Goal: Information Seeking & Learning: Learn about a topic

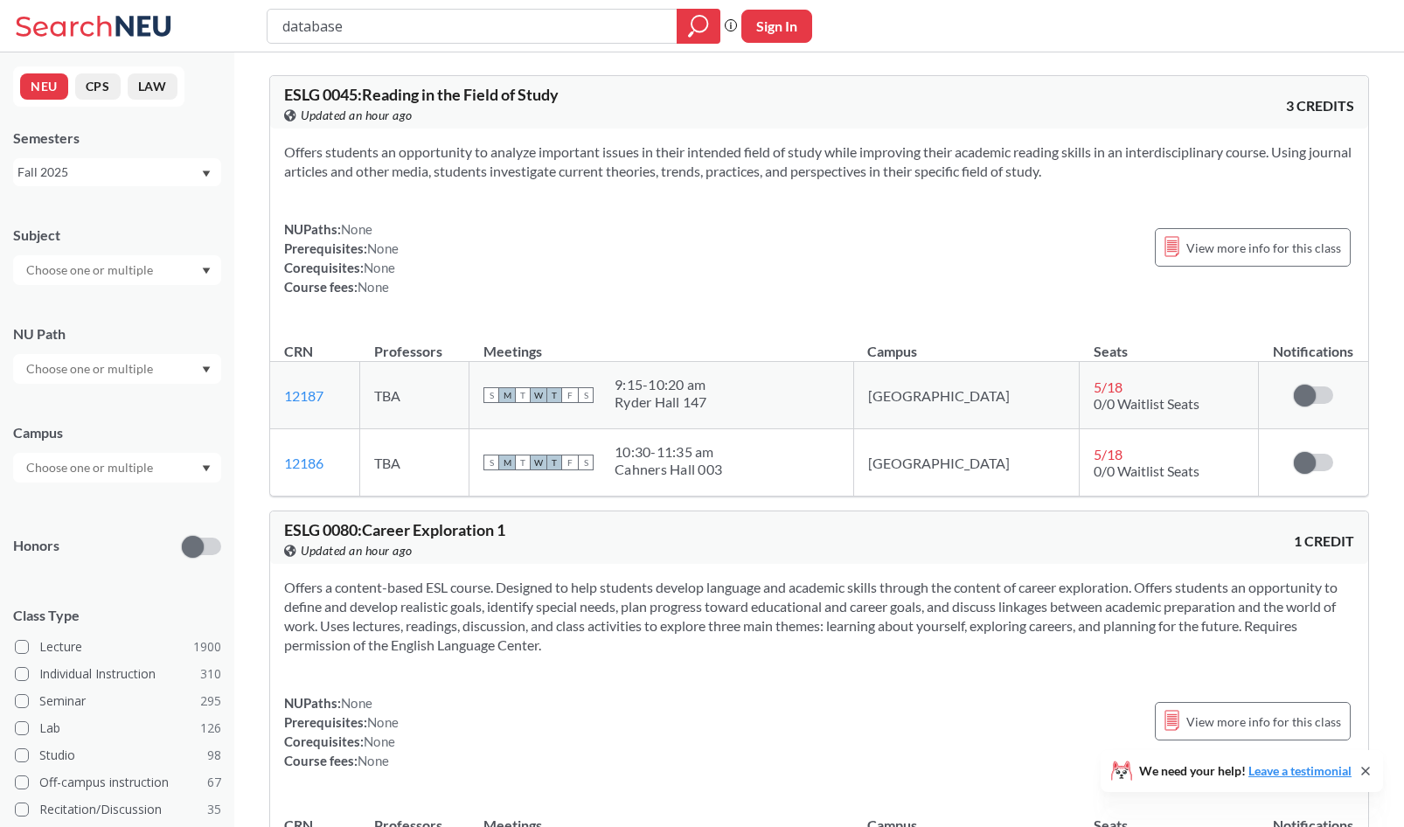
type input "database"
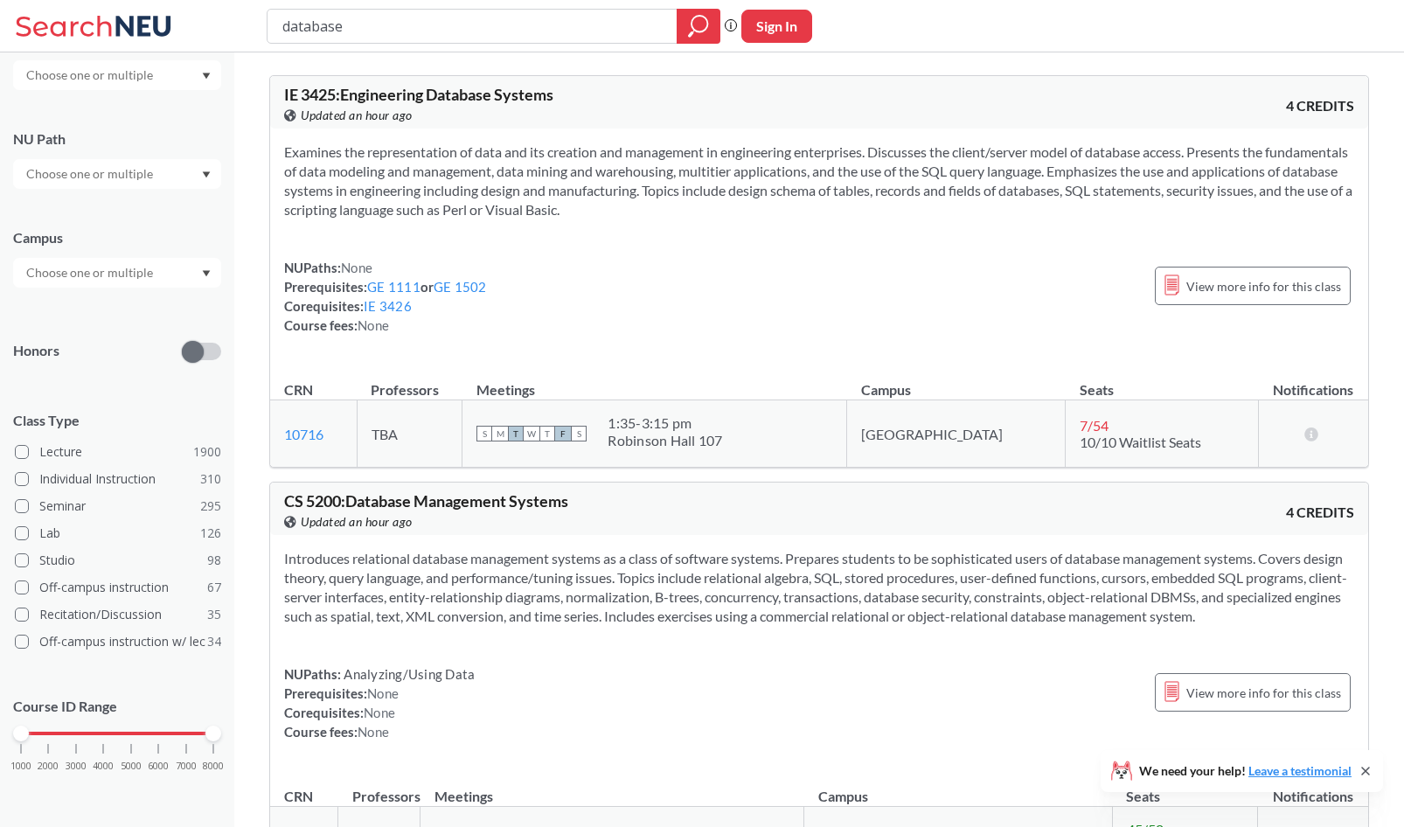
scroll to position [194, 0]
drag, startPoint x: 18, startPoint y: 730, endPoint x: 130, endPoint y: 729, distance: 111.9
click at [130, 729] on div at bounding box center [131, 734] width 16 height 16
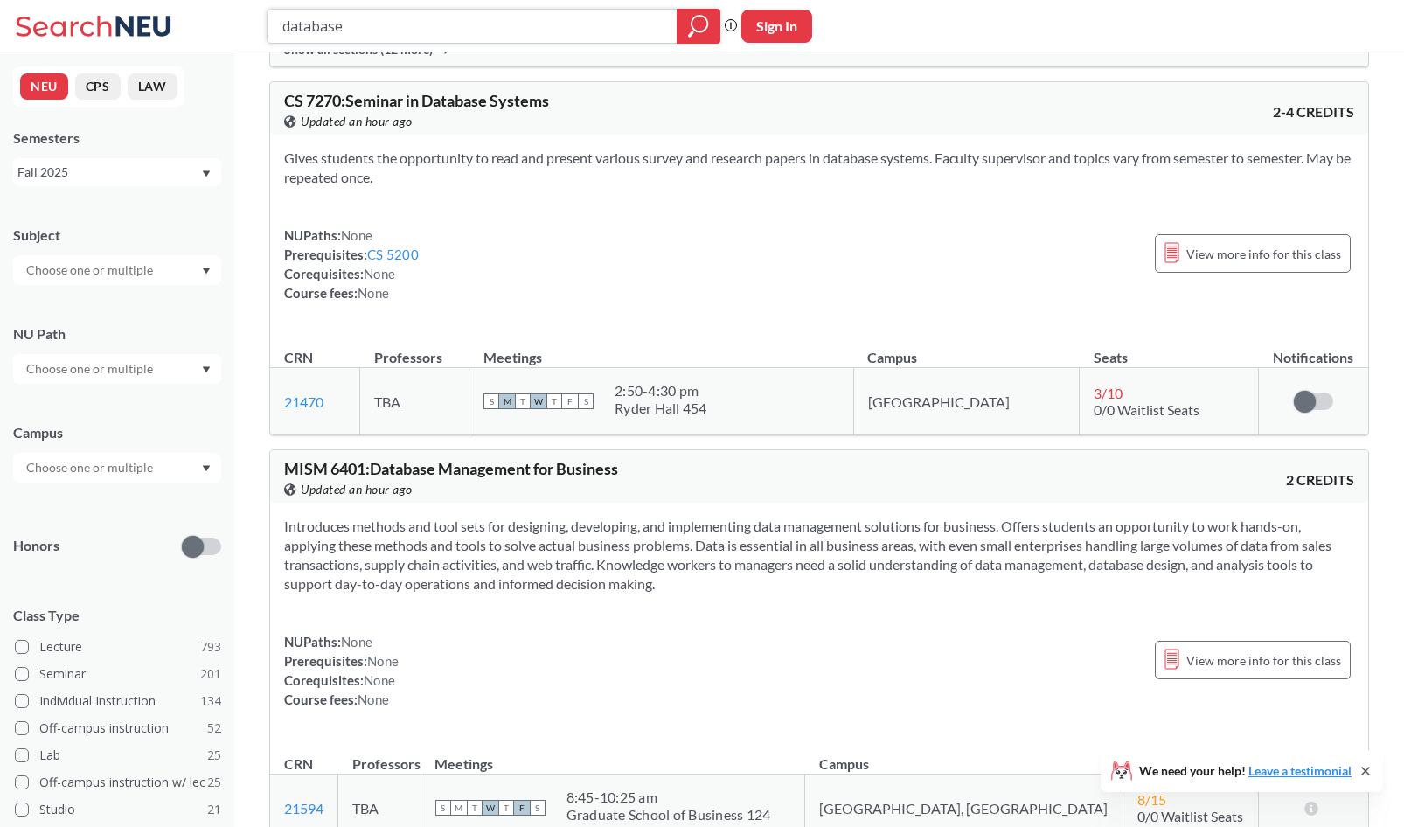
scroll to position [816, 0]
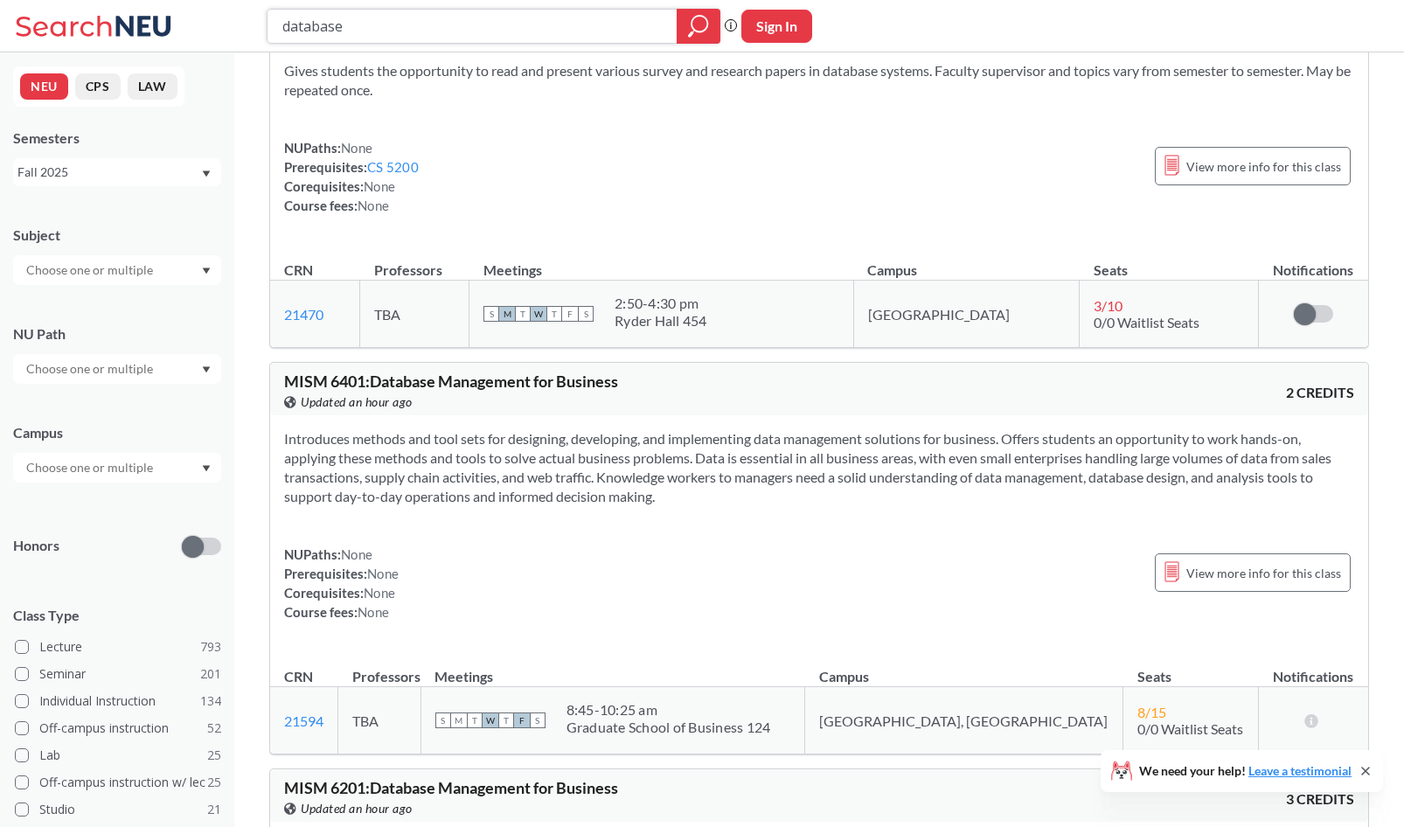
click at [369, 35] on input "database" at bounding box center [473, 26] width 384 height 30
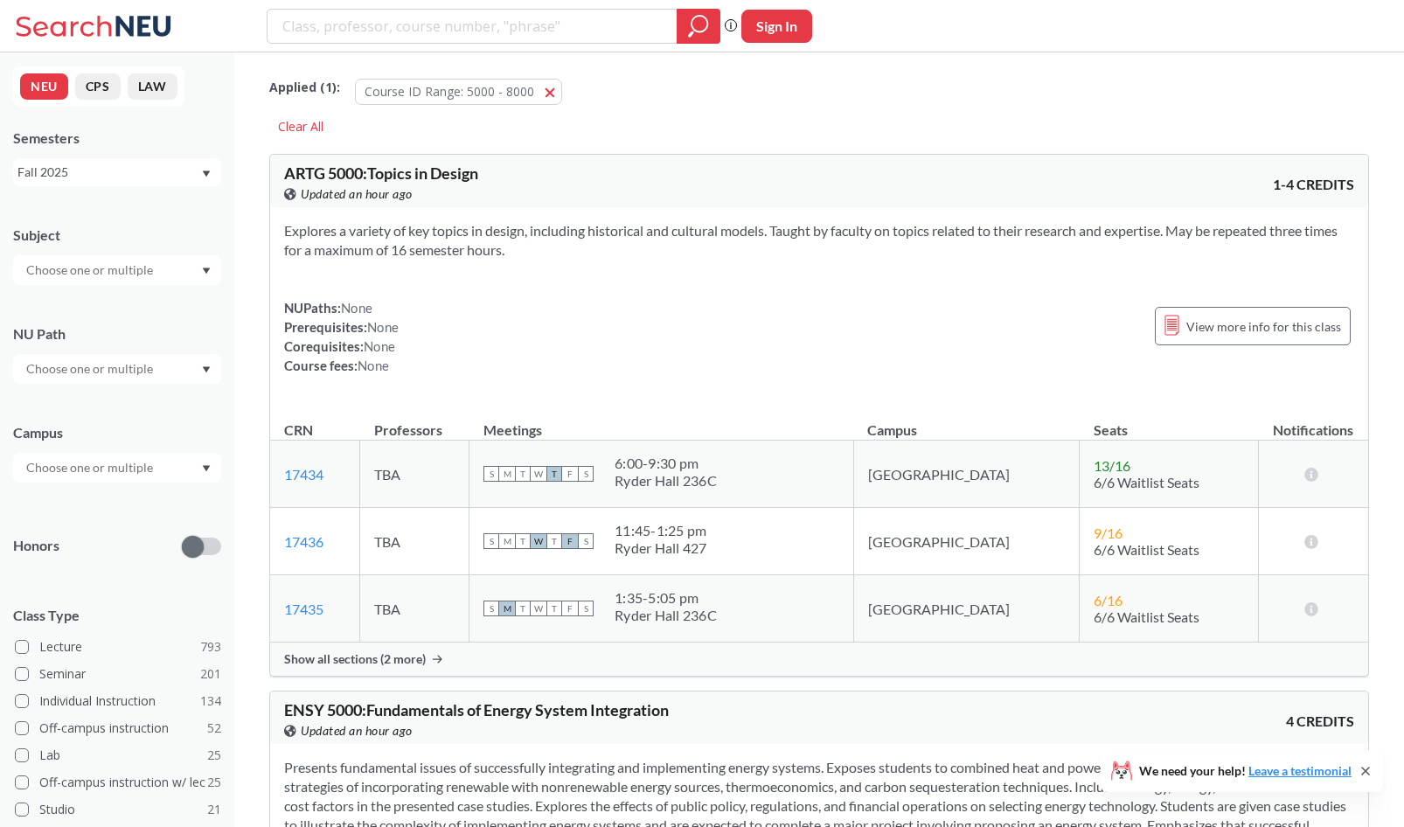
click at [160, 272] on div at bounding box center [117, 270] width 208 height 30
click at [105, 313] on p "Computer Science" at bounding box center [122, 318] width 198 height 17
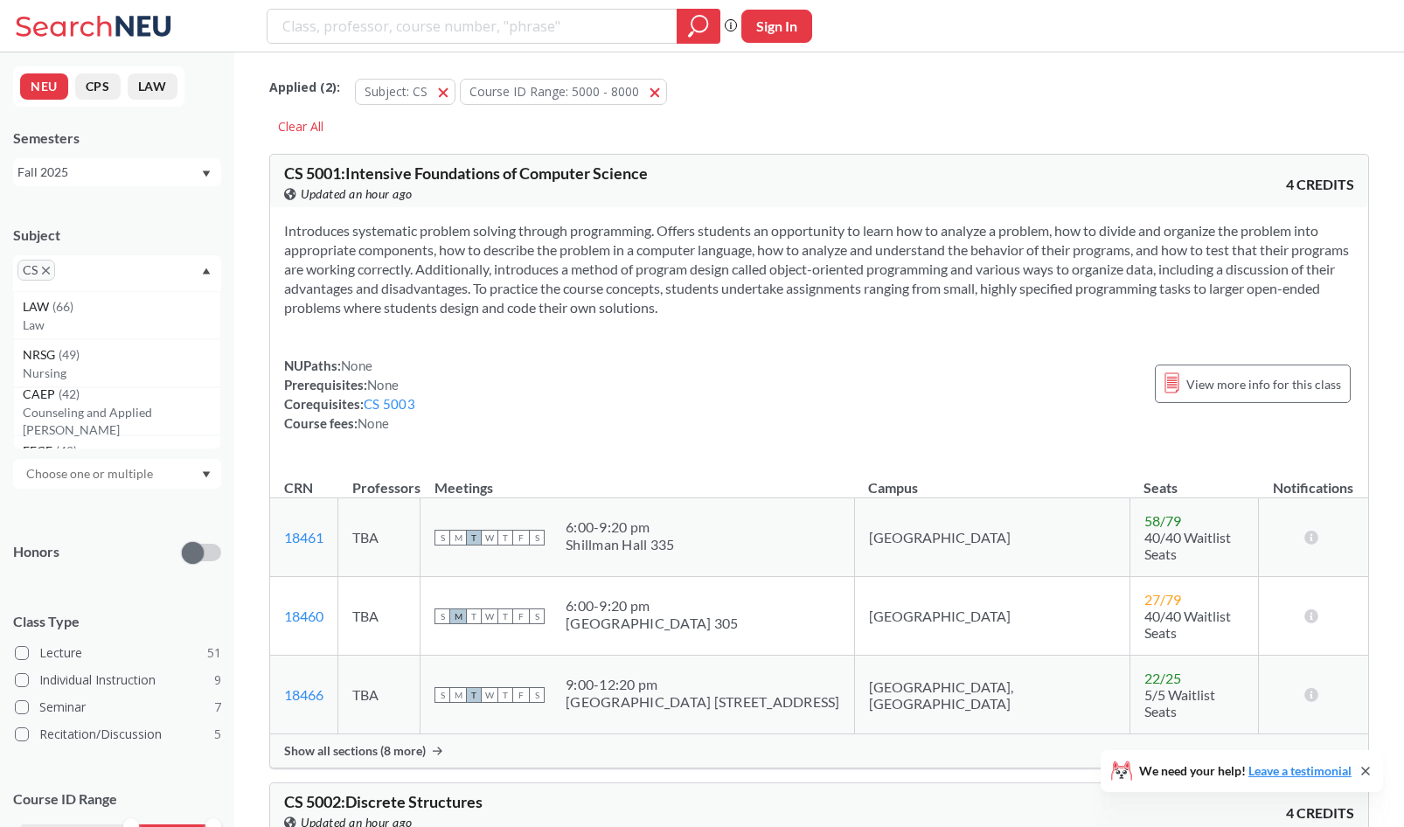
click at [133, 466] on input "text" at bounding box center [90, 473] width 147 height 21
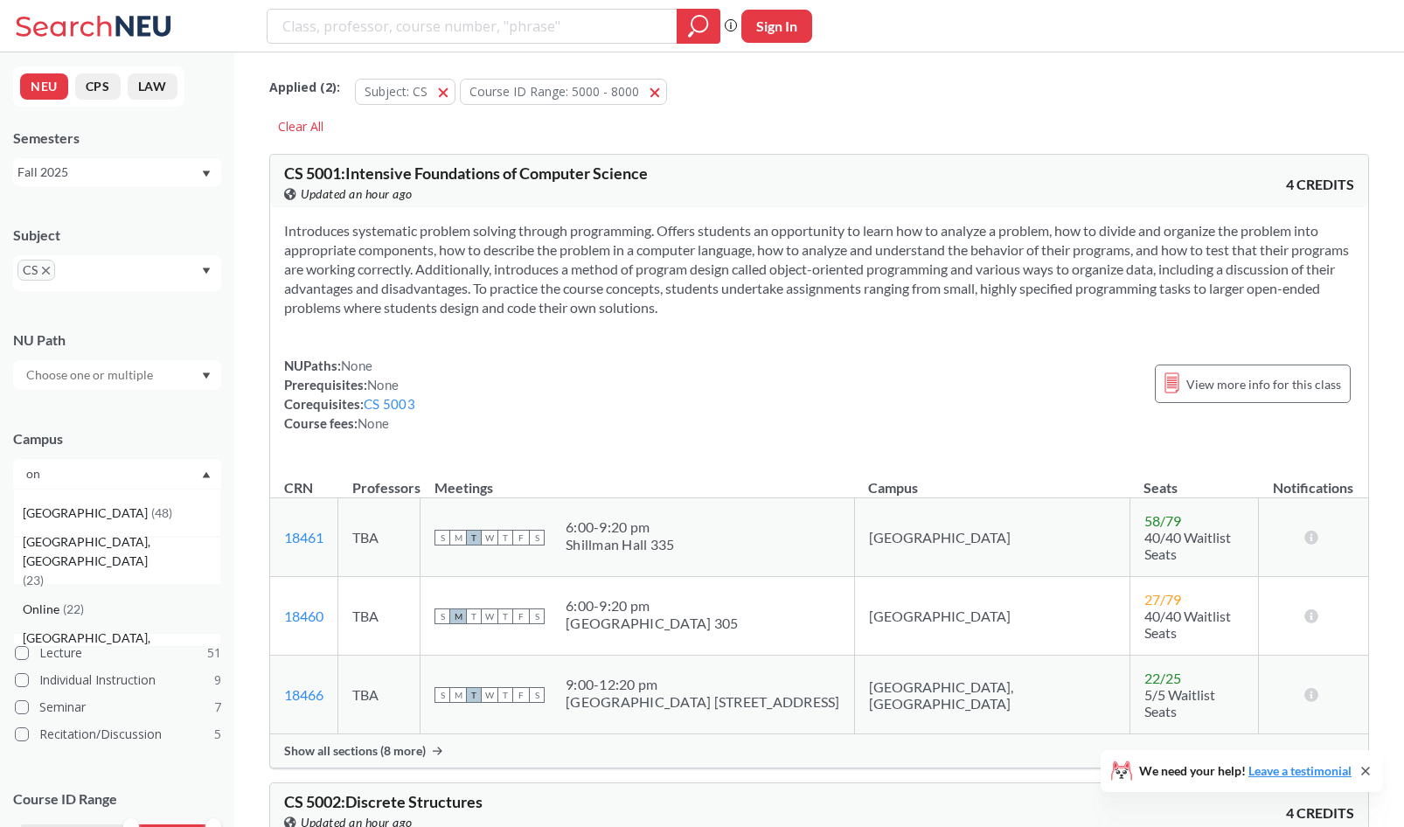
type input "on"
click at [108, 592] on div "Online ( 22 )" at bounding box center [117, 609] width 208 height 48
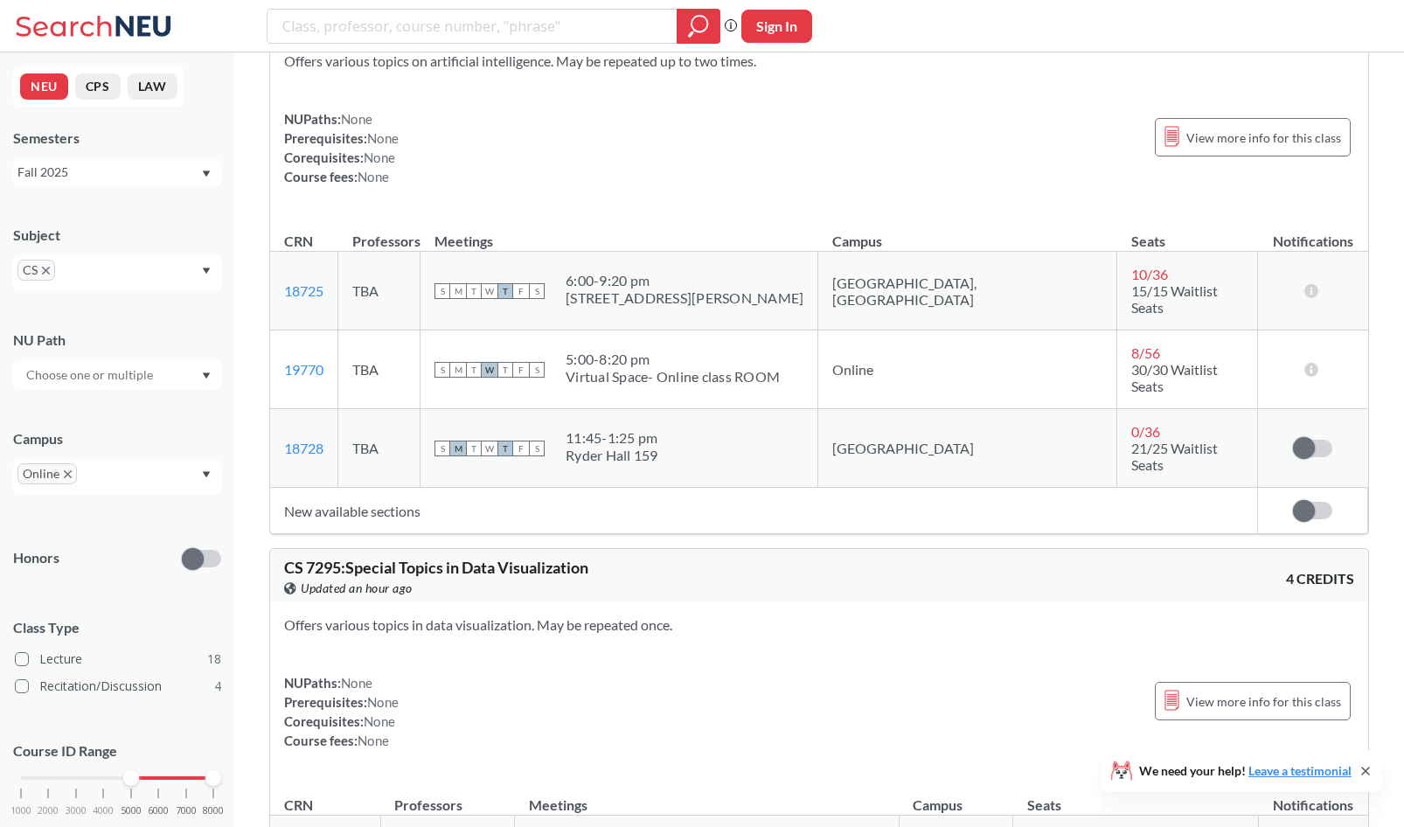
scroll to position [11969, 0]
click at [86, 470] on input "text" at bounding box center [107, 479] width 52 height 21
click at [68, 470] on icon "X to remove pill" at bounding box center [68, 474] width 8 height 8
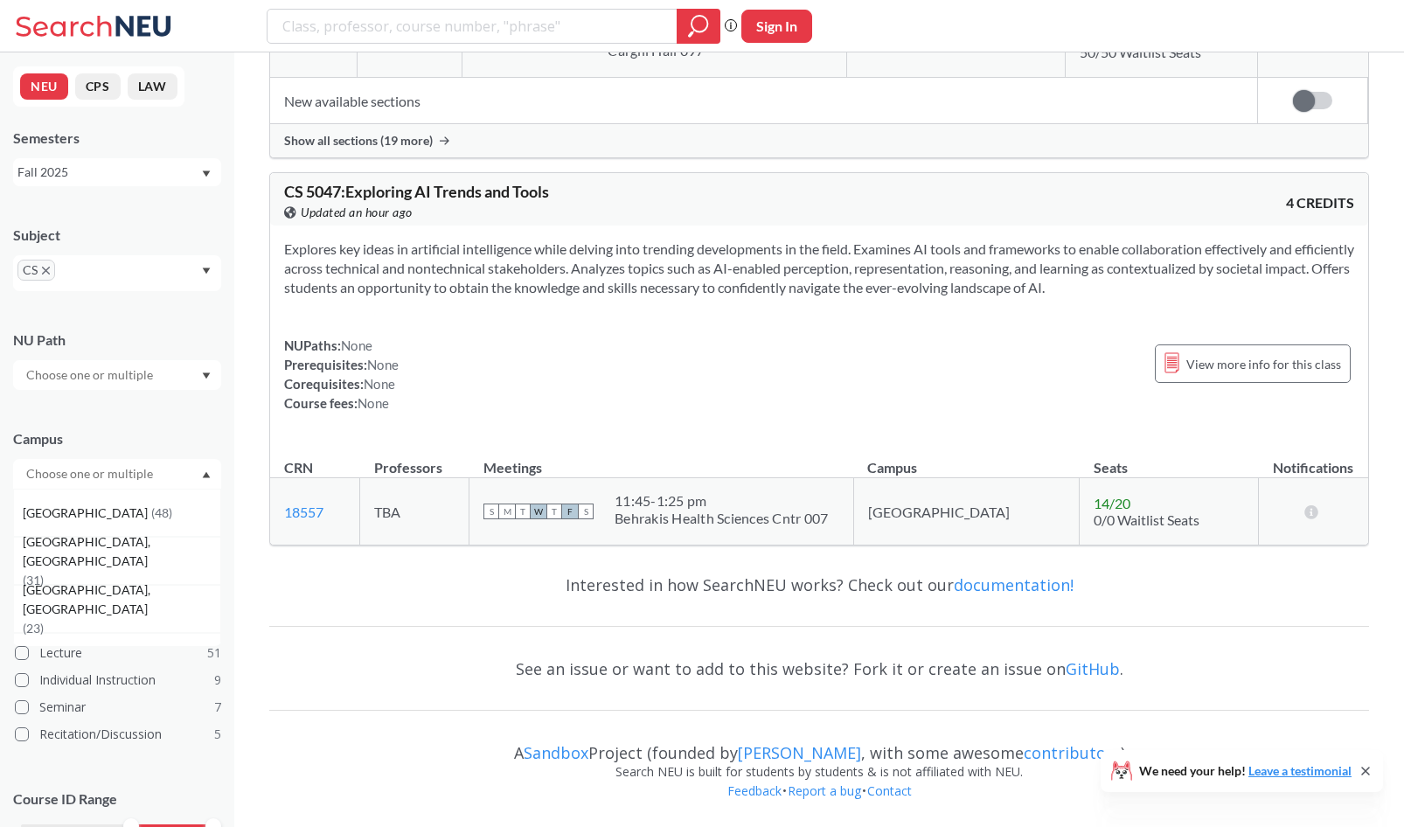
scroll to position [5172, 0]
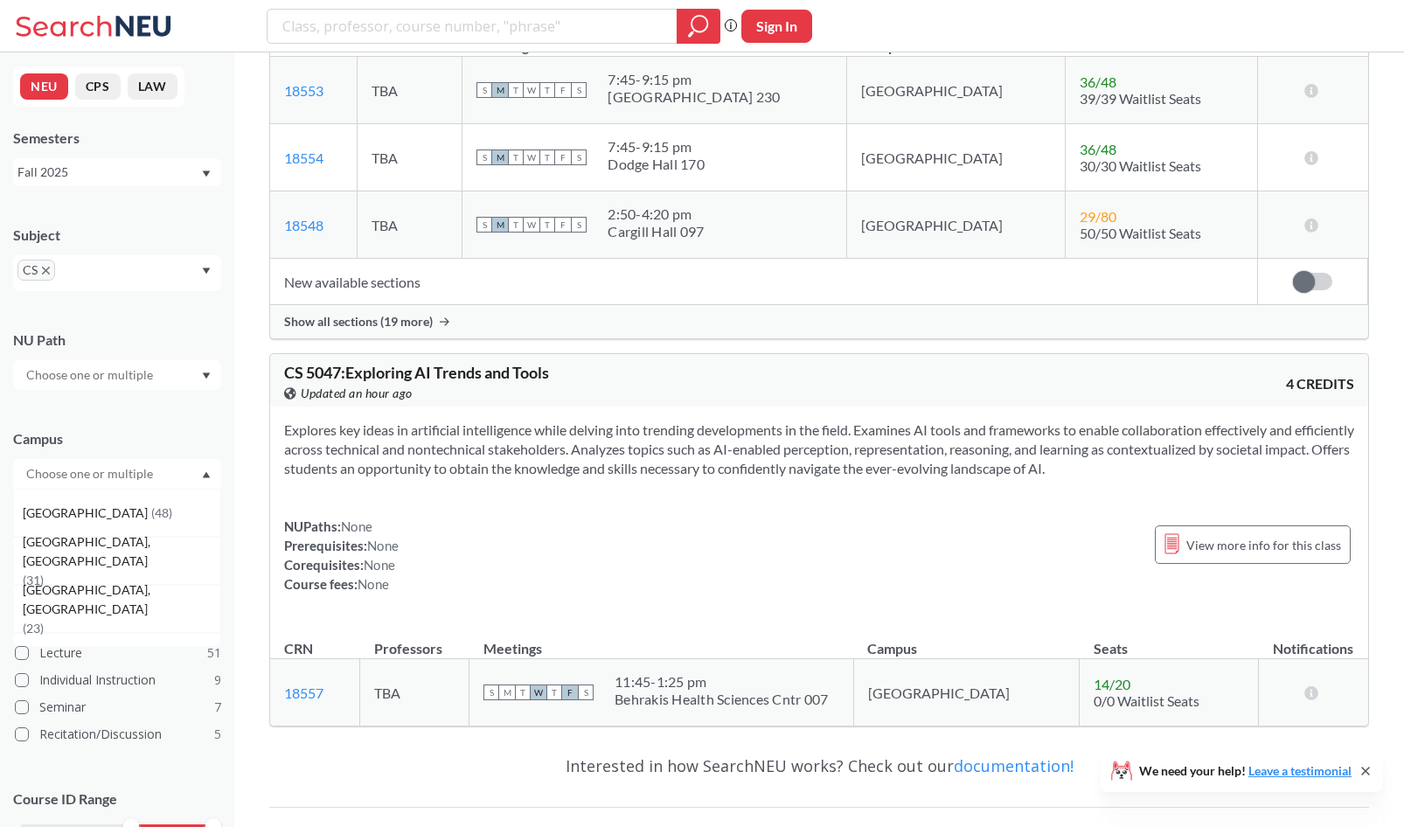
click at [103, 475] on input "text" at bounding box center [90, 473] width 147 height 21
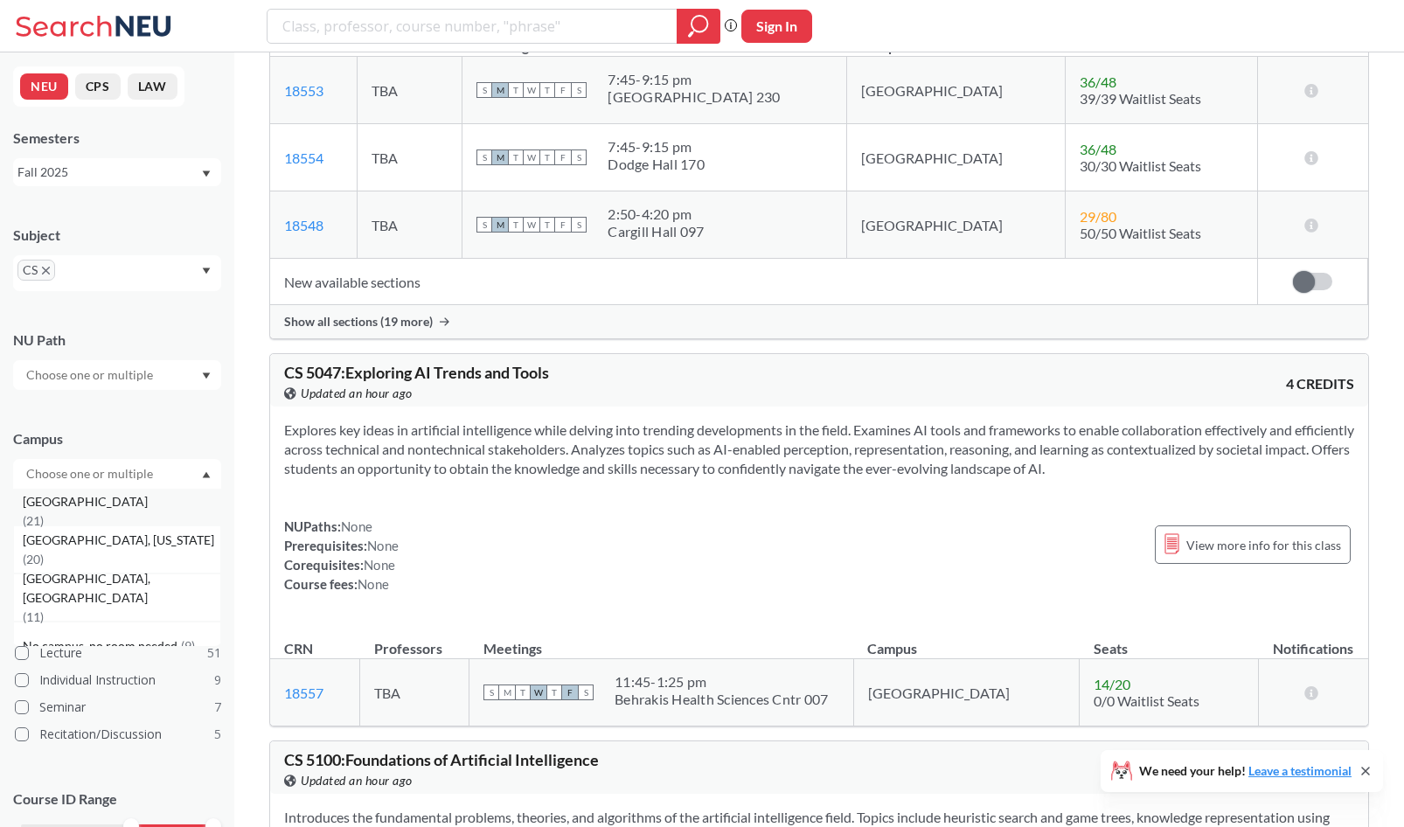
scroll to position [215, 0]
click at [44, 598] on span "( 11 )" at bounding box center [33, 605] width 21 height 15
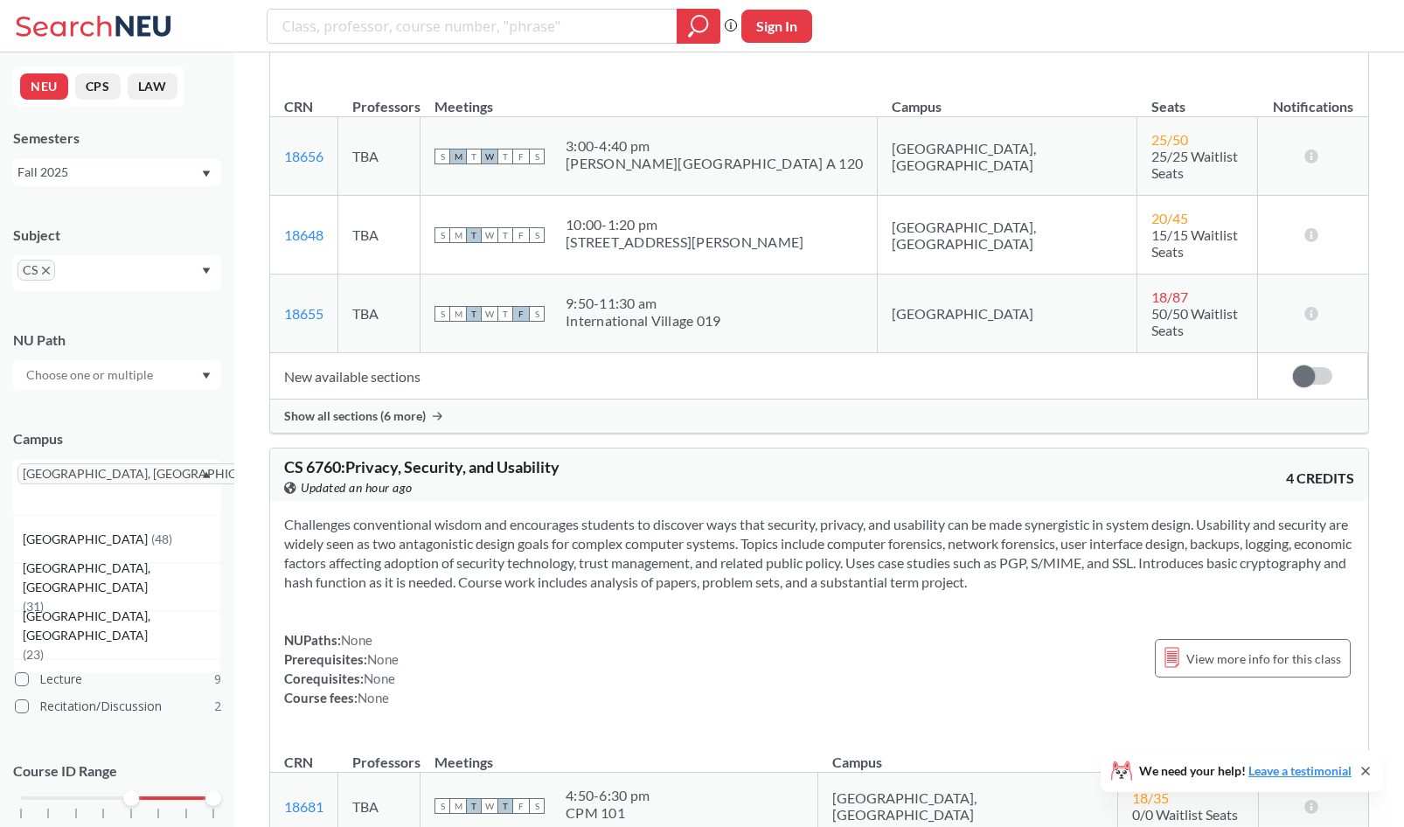
scroll to position [5948, 0]
